Goal: Task Accomplishment & Management: Manage account settings

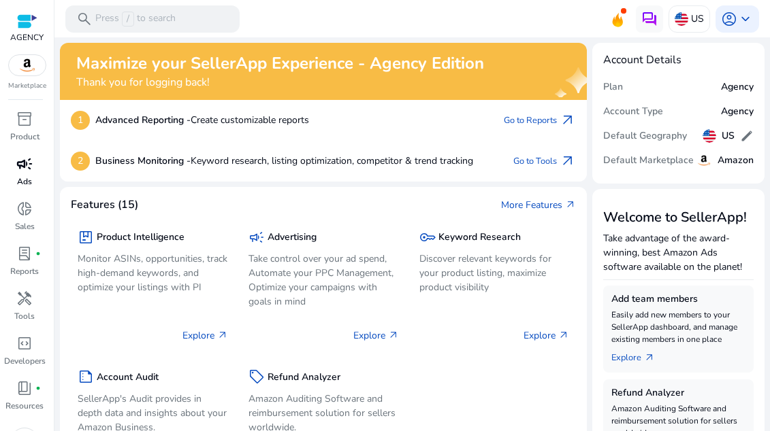
click at [32, 169] on span "campaign" at bounding box center [24, 164] width 16 height 16
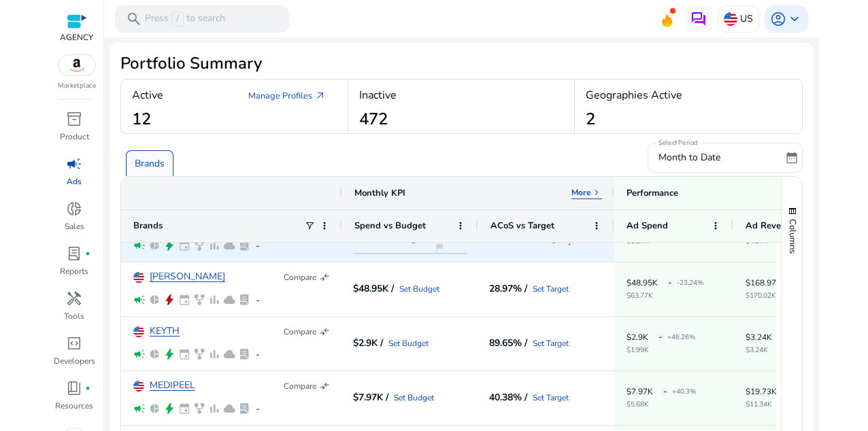
scroll to position [302, 0]
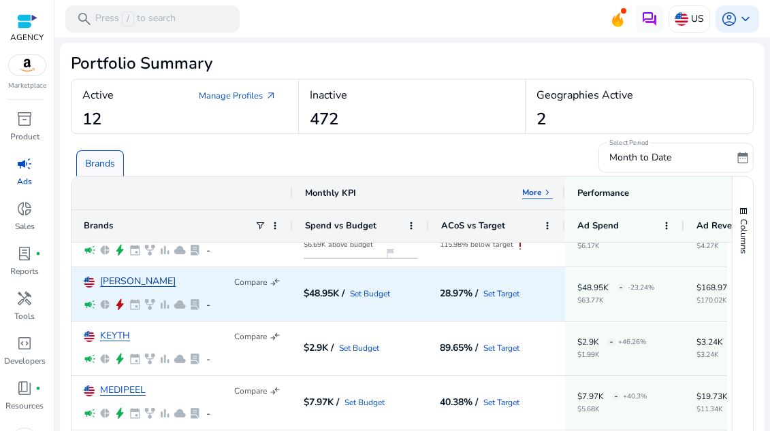
click at [118, 281] on link "[PERSON_NAME]" at bounding box center [138, 282] width 76 height 10
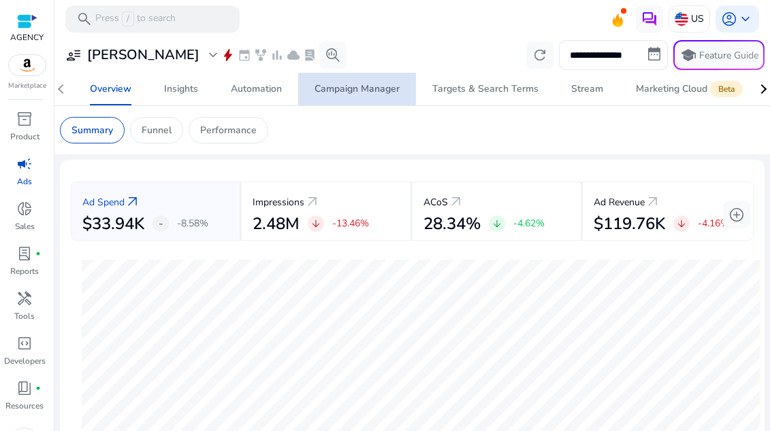
click at [348, 82] on span "Campaign Manager" at bounding box center [356, 89] width 85 height 33
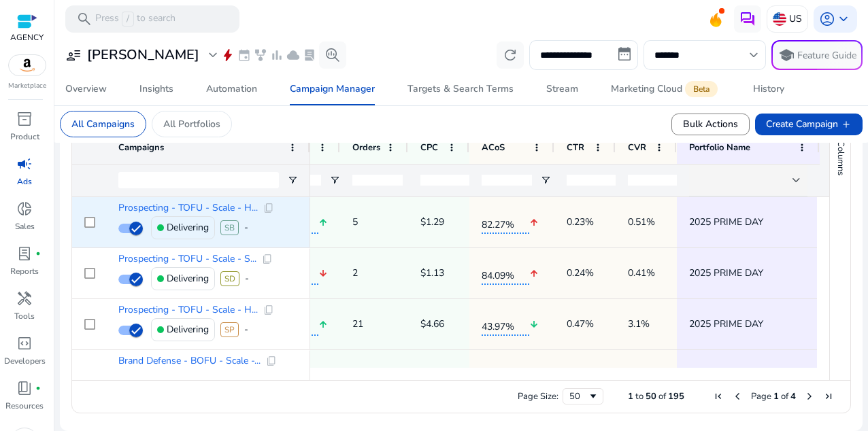
scroll to position [0, 437]
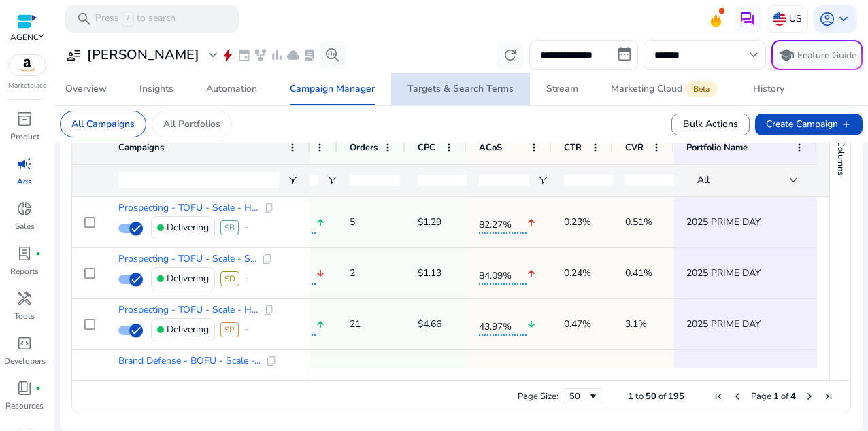
click at [499, 93] on div "Targets & Search Terms" at bounding box center [461, 89] width 106 height 10
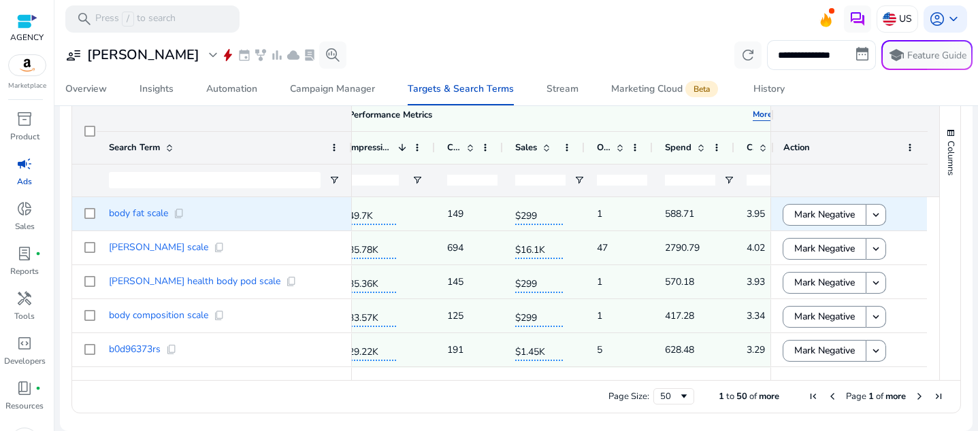
scroll to position [29, 0]
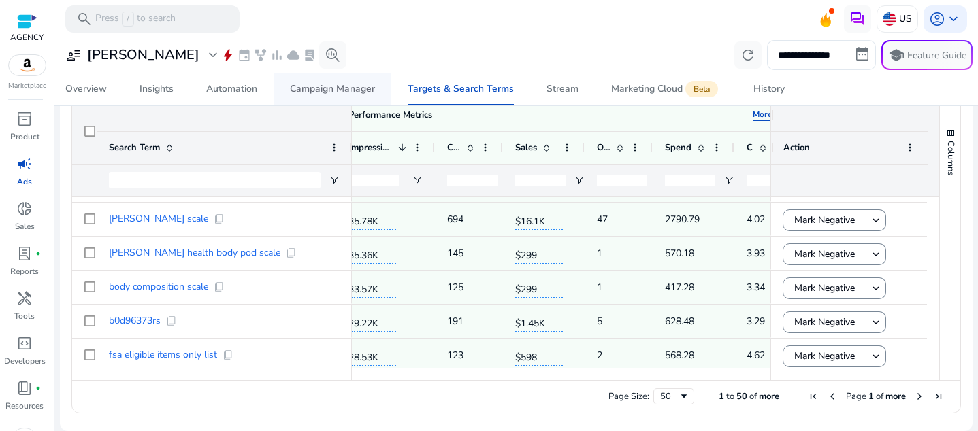
click at [344, 90] on div "Campaign Manager" at bounding box center [332, 89] width 85 height 10
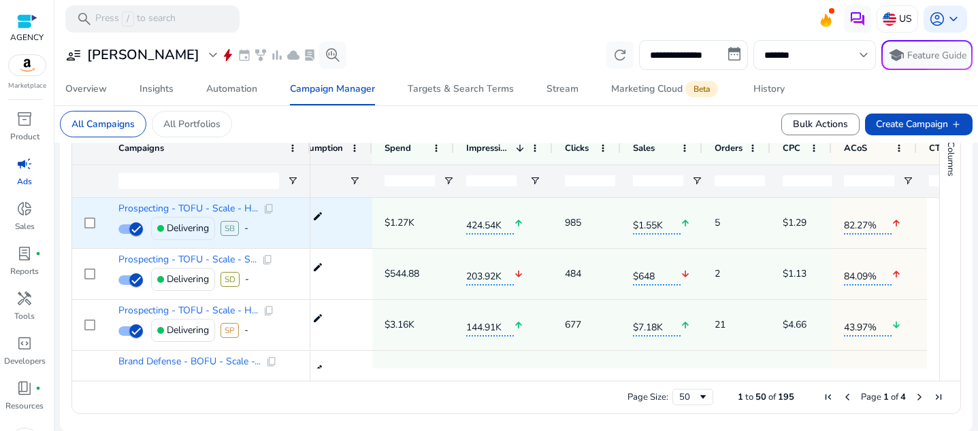
click at [417, 229] on div "$1.27K" at bounding box center [412, 223] width 57 height 28
click at [404, 225] on p "$1.27K" at bounding box center [399, 223] width 30 height 28
click at [399, 215] on p "$1.27K" at bounding box center [399, 223] width 30 height 28
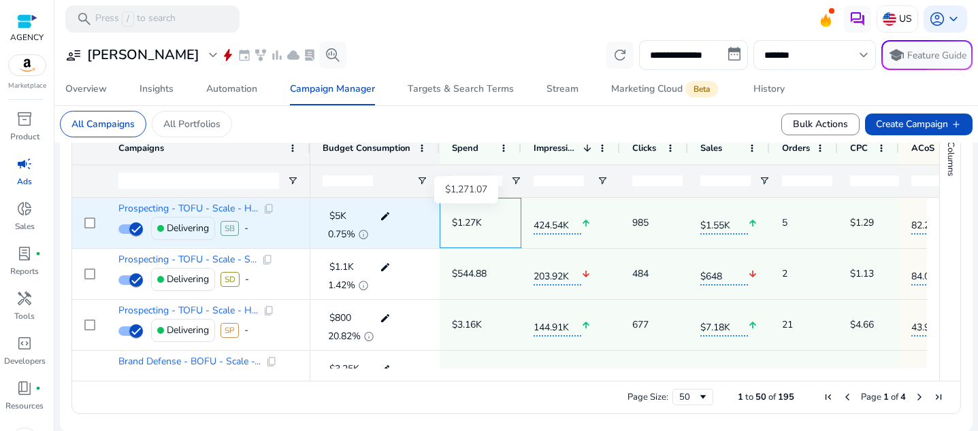
click at [476, 210] on p "$1.27K" at bounding box center [467, 223] width 30 height 28
click at [471, 226] on p "$1.27K" at bounding box center [467, 223] width 30 height 28
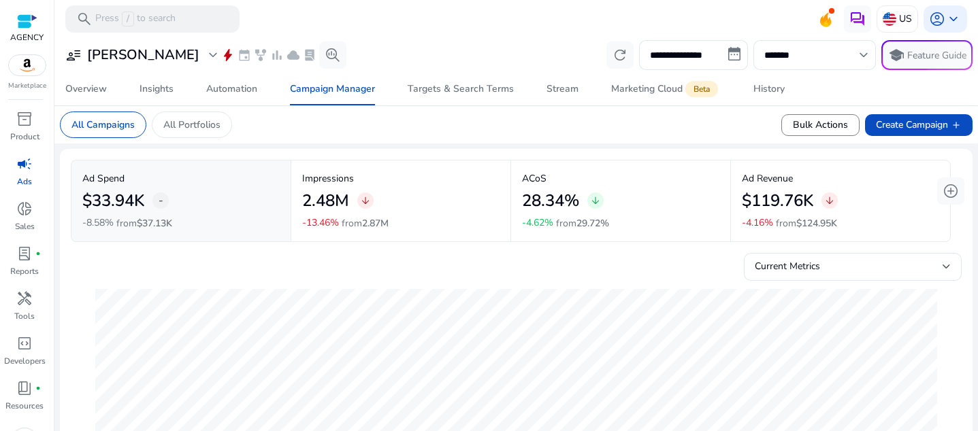
scroll to position [99, 0]
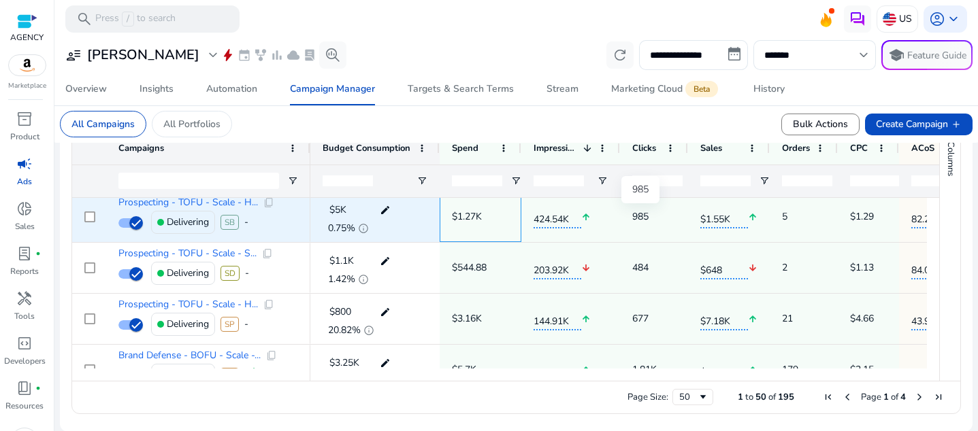
scroll to position [14, 0]
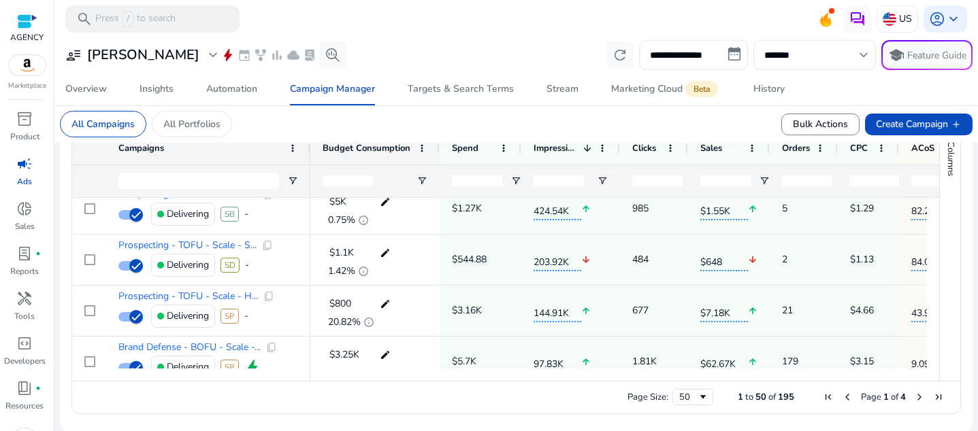
click at [458, 429] on mat-card "Status: filter_alt Type: filter_alt reset_settings download Press SPACE to sele…" at bounding box center [516, 241] width 913 height 382
